Goal: Information Seeking & Learning: Learn about a topic

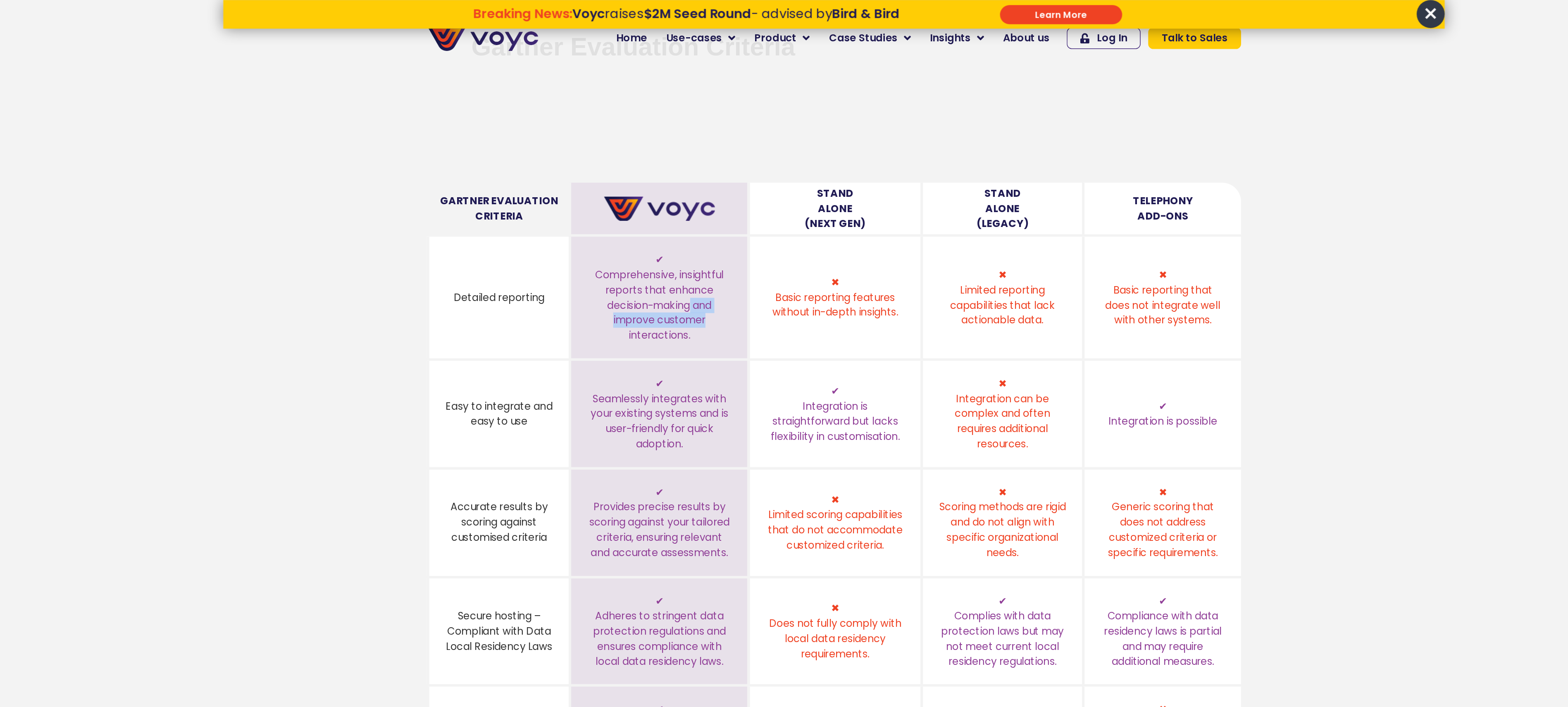
click at [696, 135] on img at bounding box center [670, 136] width 72 height 16
drag, startPoint x: 696, startPoint y: 135, endPoint x: 713, endPoint y: 200, distance: 67.2
click at [713, 200] on table "Gartner Evaluation Criteria Stand Alone (Next Gen) Stand Alone (Legacy) Telepho…" at bounding box center [783, 318] width 529 height 398
click at [713, 200] on div "✔ Comprehensive, insightful reports that enhance decision-making and improve cu…" at bounding box center [670, 193] width 94 height 59
drag, startPoint x: 713, startPoint y: 200, endPoint x: 839, endPoint y: 132, distance: 143.2
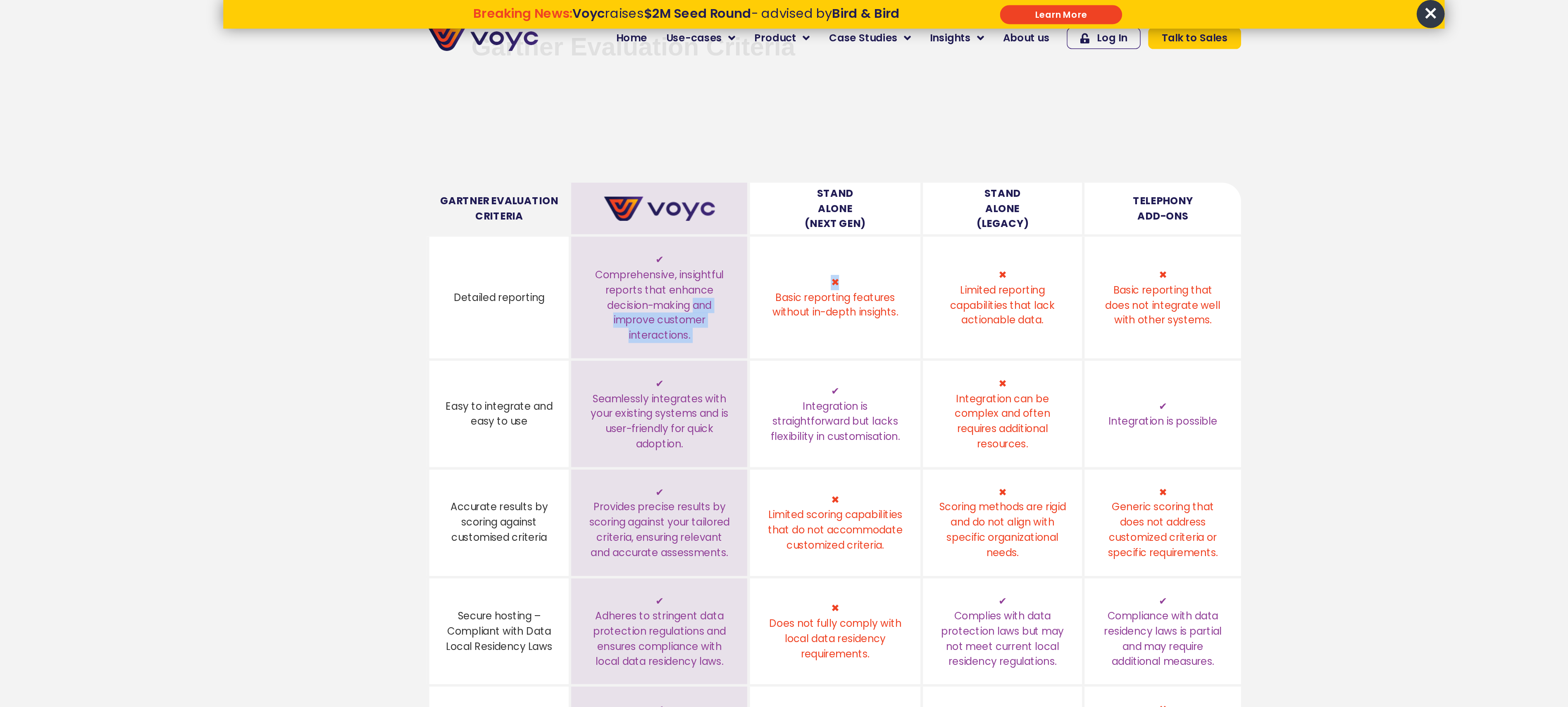
click at [839, 132] on table "Gartner Evaluation Criteria Stand Alone (Next Gen) Stand Alone (Legacy) Telepho…" at bounding box center [783, 318] width 529 height 398
click at [840, 132] on th "Stand Alone (Legacy)" at bounding box center [892, 136] width 105 height 35
drag, startPoint x: 839, startPoint y: 132, endPoint x: 956, endPoint y: 142, distance: 117.4
click at [956, 142] on tr "Gartner Evaluation Criteria Stand Alone (Next Gen) Stand Alone (Legacy) Telepho…" at bounding box center [783, 136] width 529 height 35
click at [956, 142] on div "Telephony Add-Ons" at bounding box center [998, 135] width 102 height 24
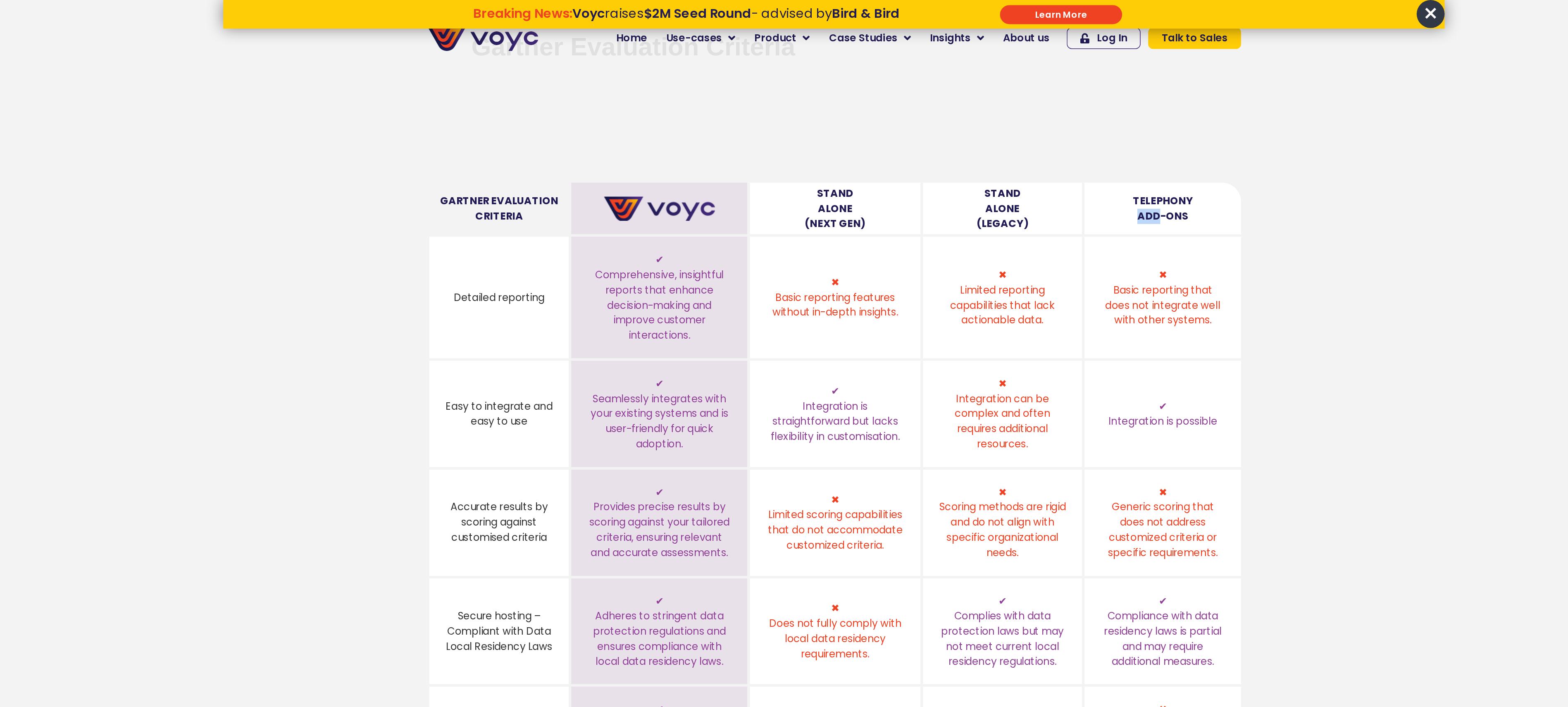
drag, startPoint x: 956, startPoint y: 142, endPoint x: 1006, endPoint y: 142, distance: 50.0
click at [1006, 142] on div "Telephony Add-Ons" at bounding box center [998, 135] width 102 height 24
click at [1006, 142] on div "Telephony Add-Ons" at bounding box center [998, 135] width 40 height 20
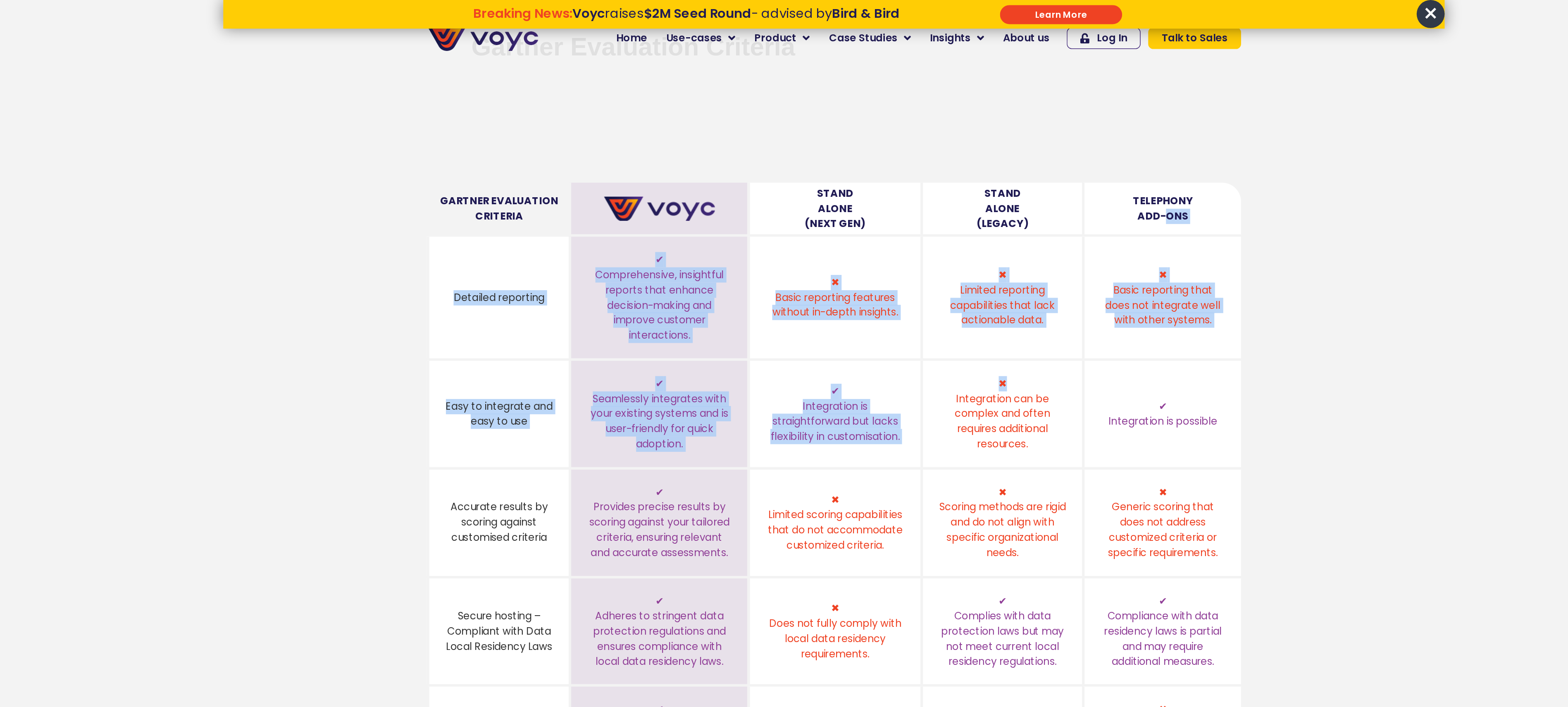
drag, startPoint x: 1006, startPoint y: 142, endPoint x: 865, endPoint y: 238, distance: 170.6
click at [865, 238] on table "Gartner Evaluation Criteria Stand Alone (Next Gen) Stand Alone (Legacy) Telepho…" at bounding box center [783, 318] width 529 height 398
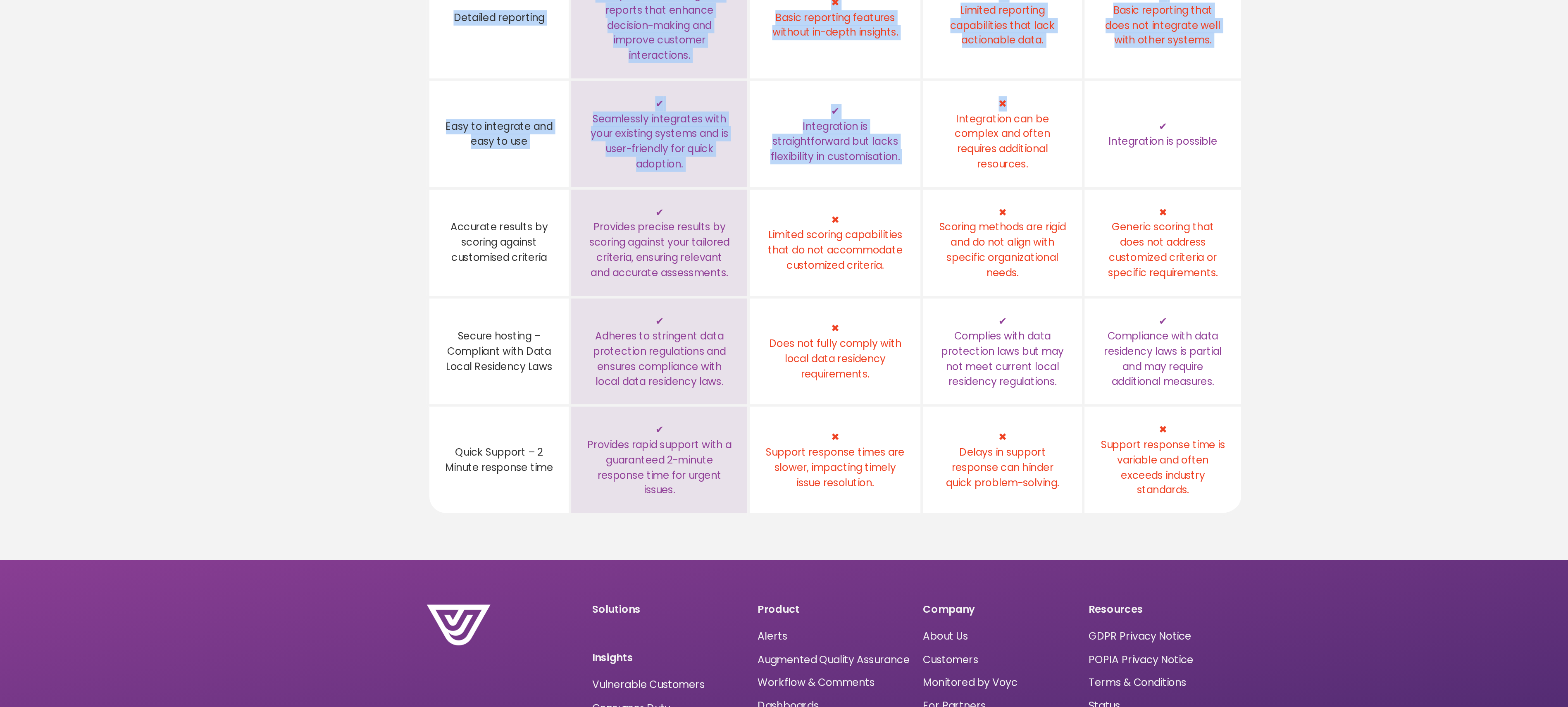
scroll to position [178, 0]
